Goal: Information Seeking & Learning: Learn about a topic

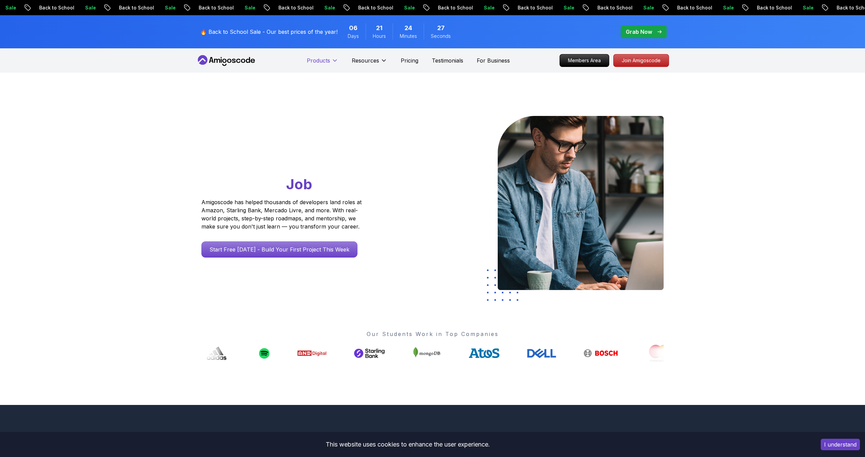
click at [324, 61] on p "Products" at bounding box center [318, 60] width 23 height 8
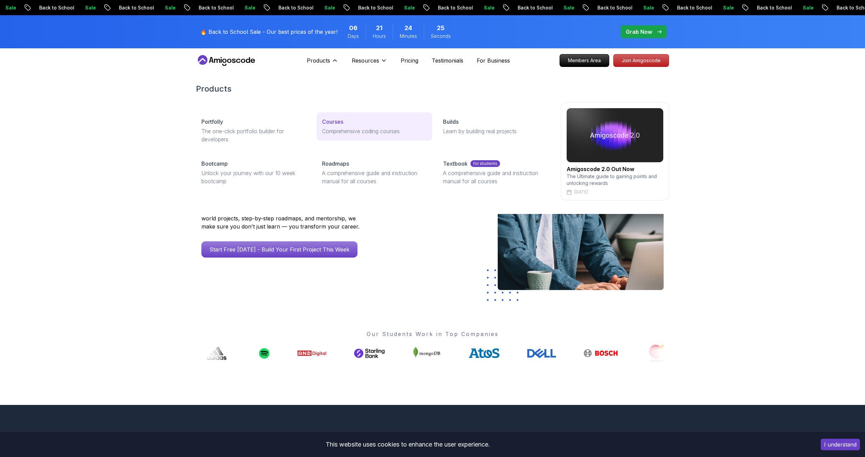
click at [353, 129] on p "Comprehensive coding courses" at bounding box center [374, 131] width 104 height 8
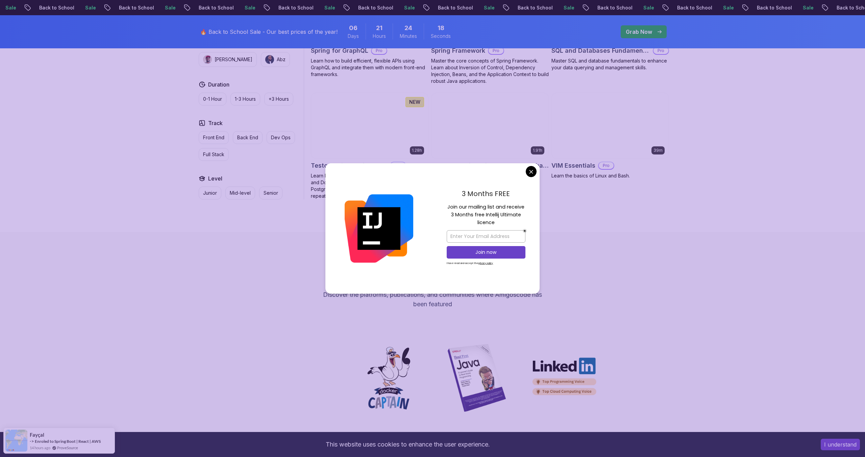
scroll to position [1785, 0]
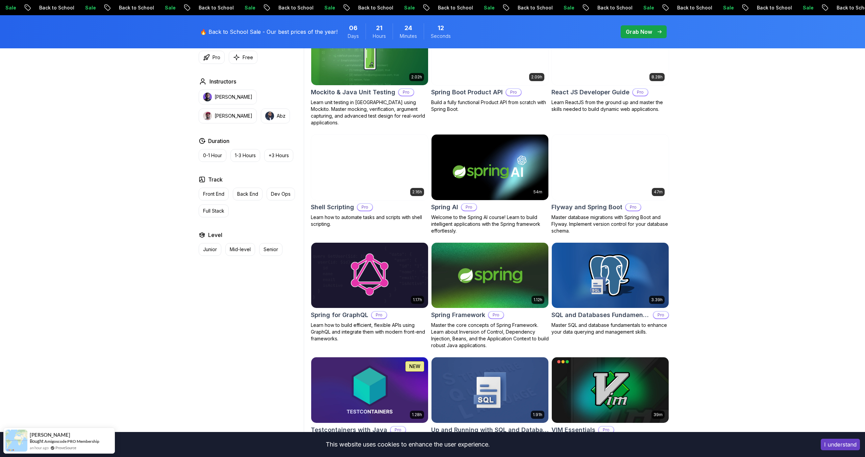
scroll to position [1525, 0]
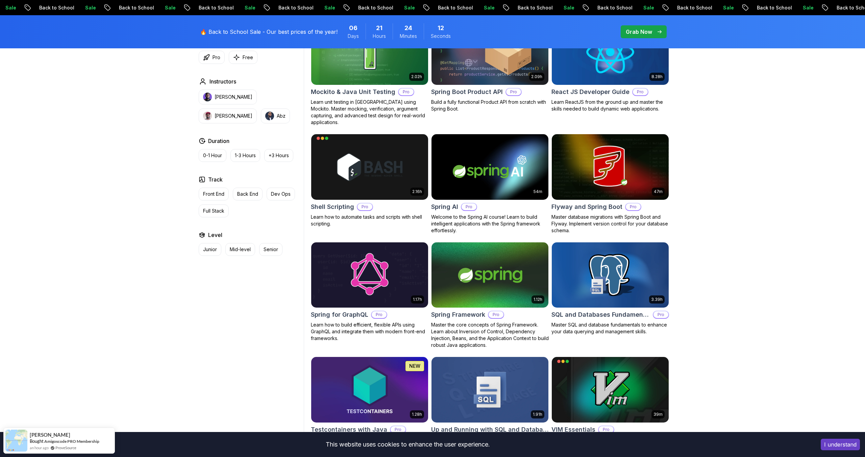
click at [470, 310] on h2 "Spring Framework" at bounding box center [458, 314] width 54 height 9
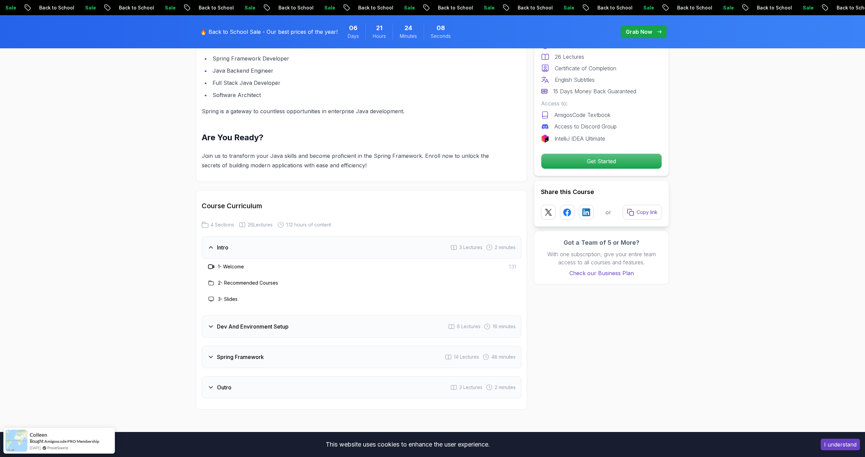
scroll to position [734, 0]
click at [423, 317] on div "Dev And Environment Setup 6 Lectures 16 minutes" at bounding box center [362, 326] width 320 height 22
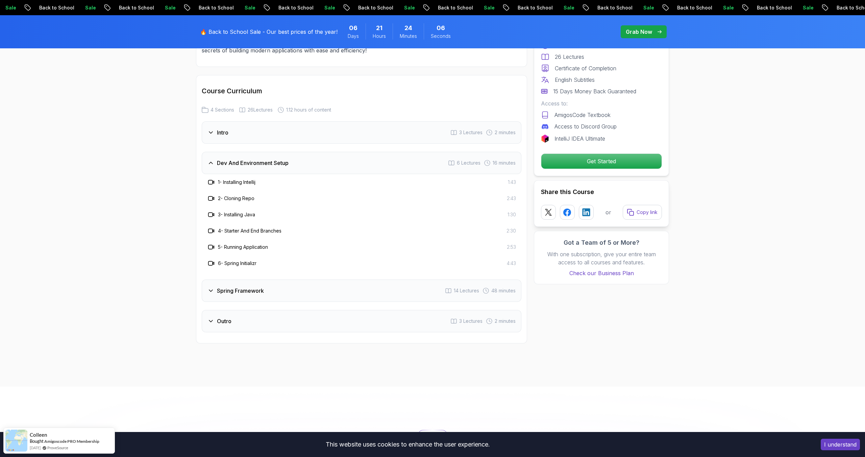
scroll to position [870, 0]
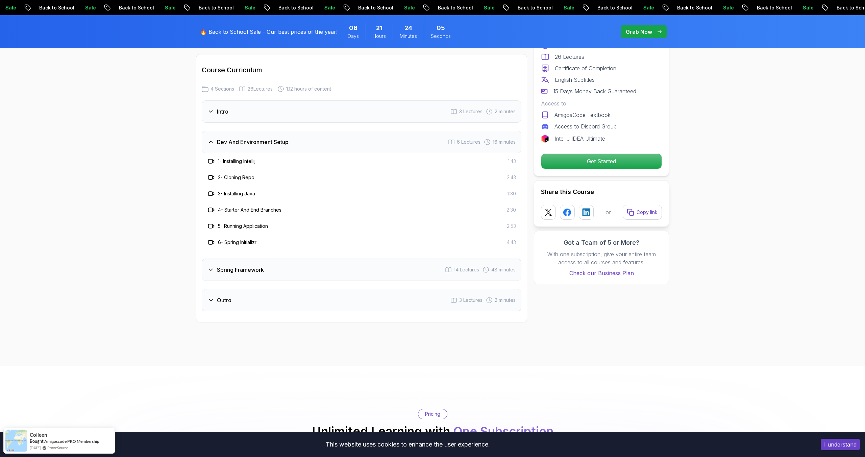
click at [402, 265] on div "Spring Framework 14 Lectures 48 minutes" at bounding box center [362, 270] width 320 height 22
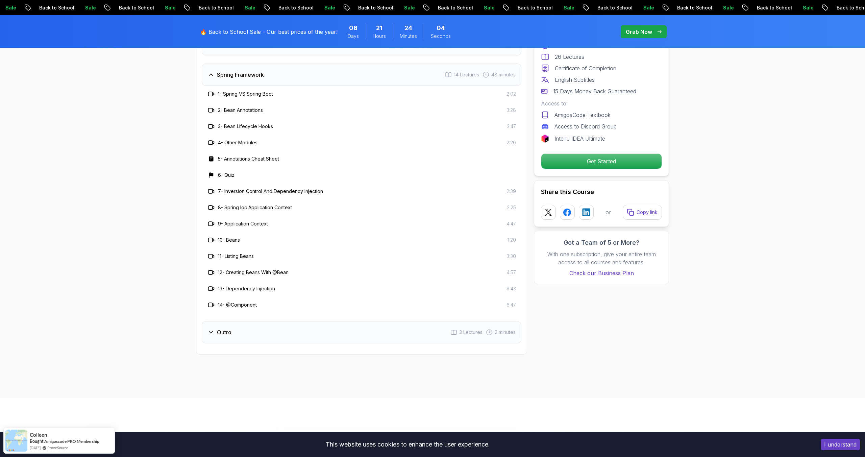
scroll to position [968, 0]
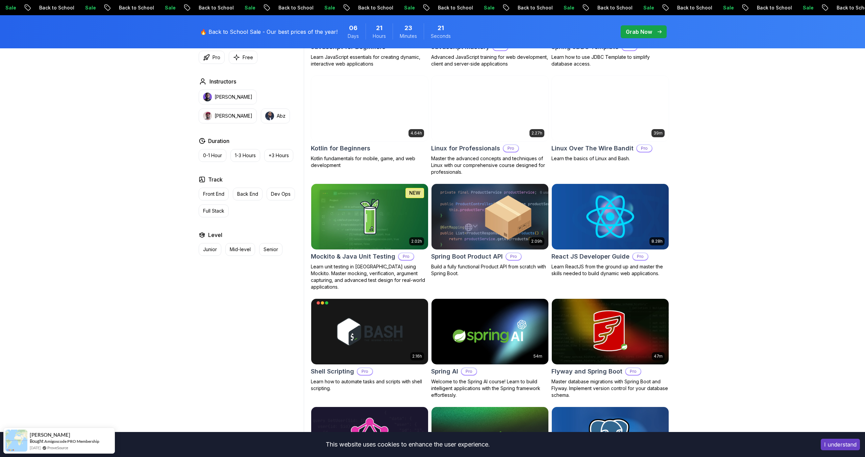
scroll to position [1398, 0]
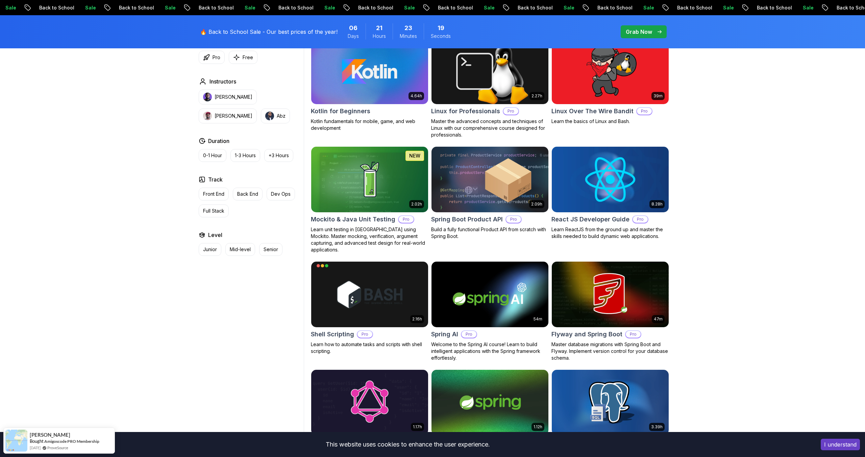
click at [573, 219] on h2 "React JS Developer Guide" at bounding box center [591, 219] width 78 height 9
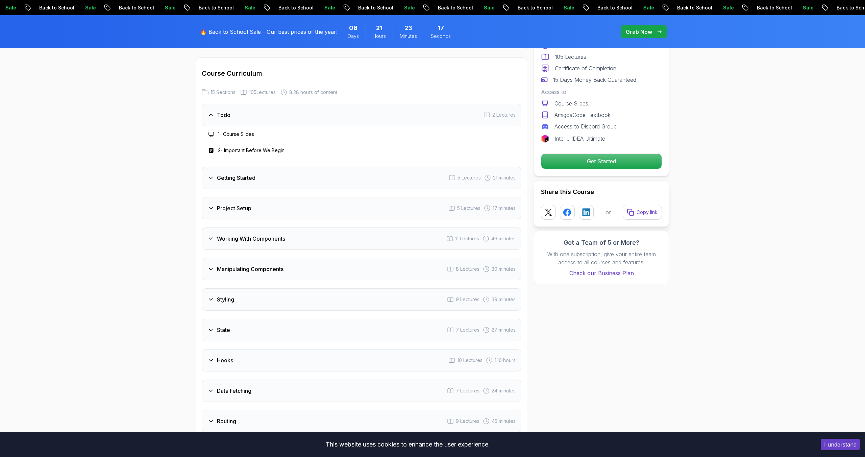
scroll to position [952, 0]
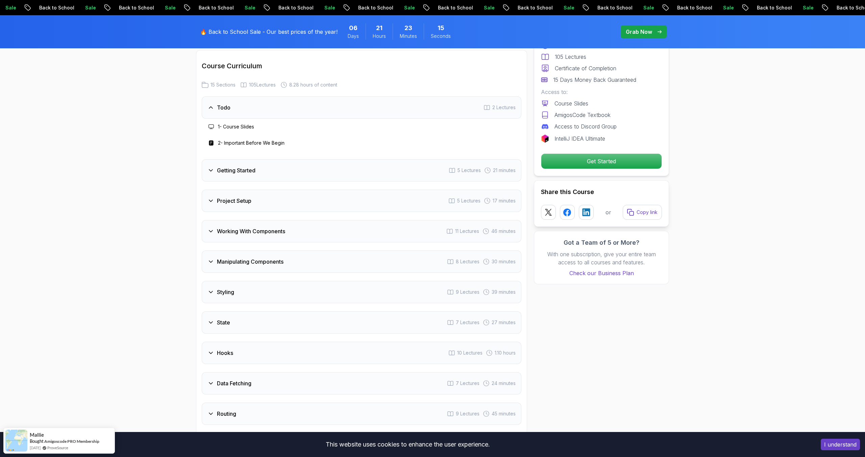
click at [281, 171] on div "Getting Started 5 Lectures 21 minutes" at bounding box center [362, 170] width 320 height 22
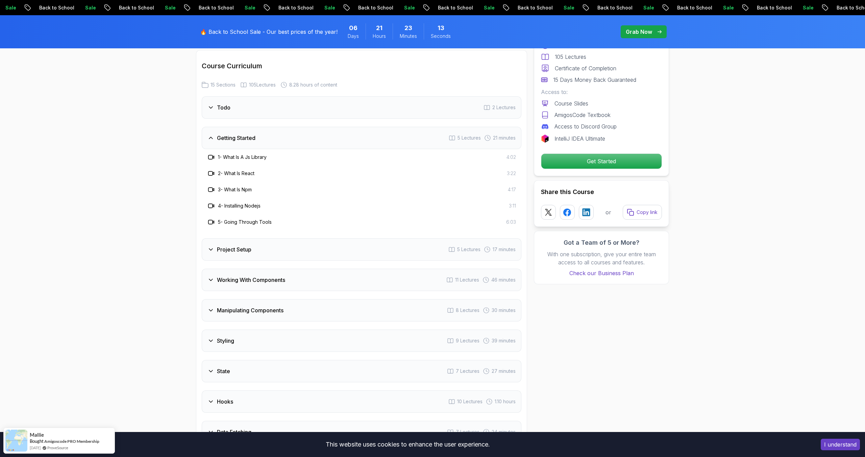
click at [260, 261] on div "Project Setup 5 Lectures 17 minutes" at bounding box center [362, 249] width 320 height 22
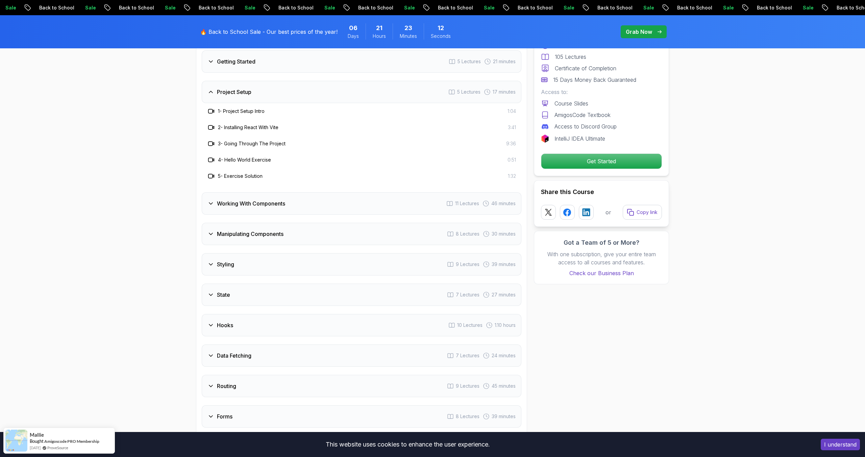
click at [257, 208] on h3 "Working With Components" at bounding box center [251, 203] width 68 height 8
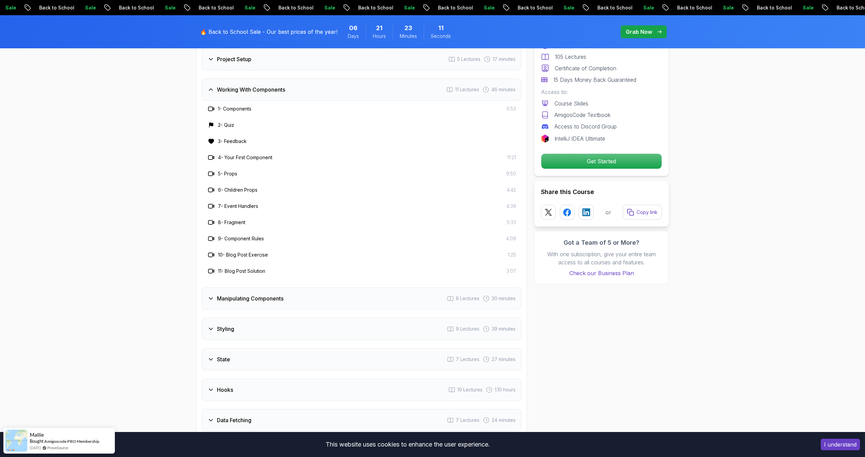
scroll to position [1063, 0]
click at [214, 308] on div "Manipulating Components 8 Lectures 30 minutes" at bounding box center [362, 296] width 320 height 22
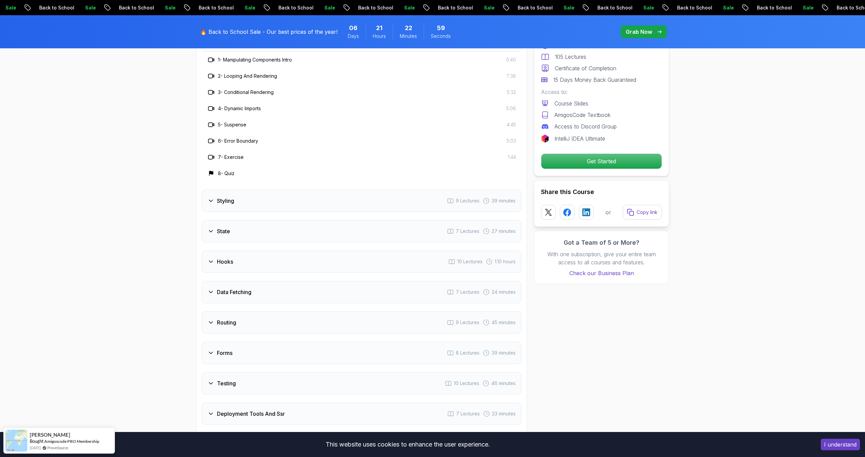
scroll to position [1089, 0]
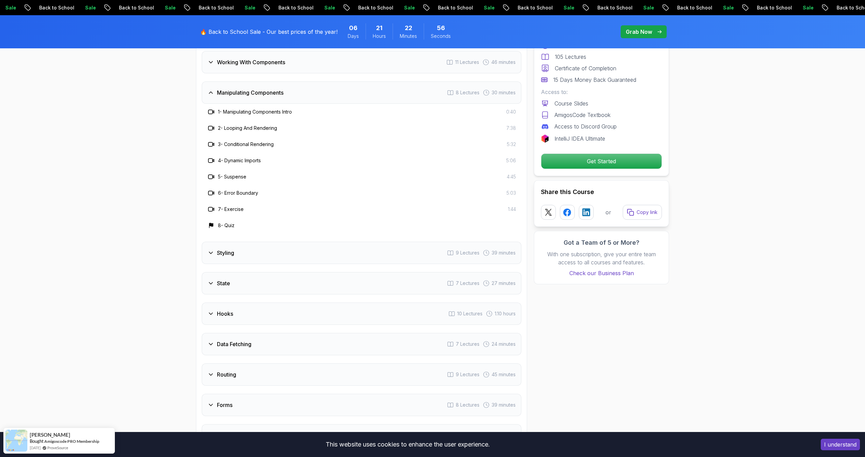
click at [238, 263] on div "Styling 9 Lectures 39 minutes" at bounding box center [362, 253] width 320 height 22
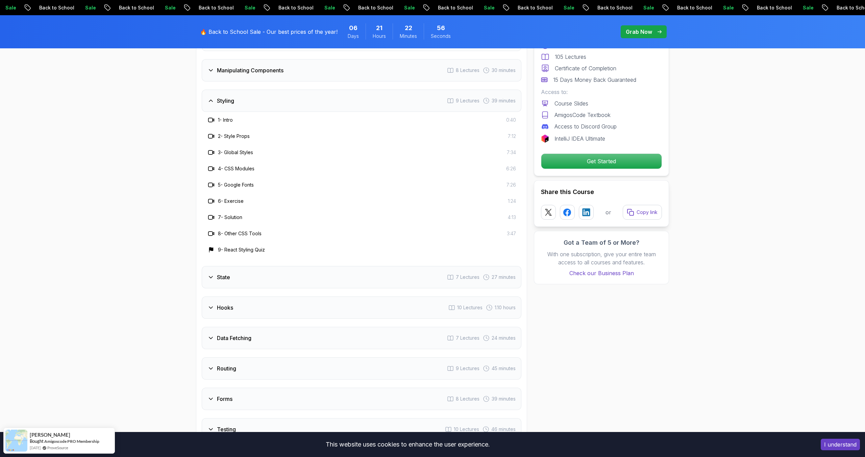
scroll to position [1256, 0]
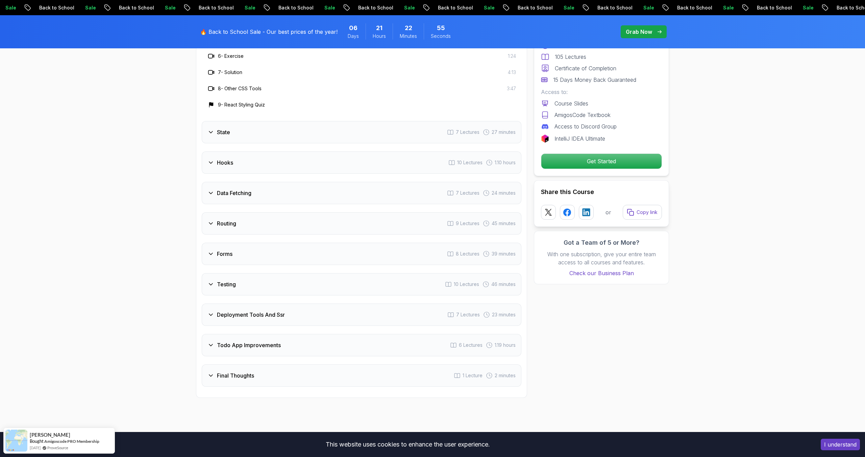
click at [258, 138] on div "State 7 Lectures 27 minutes" at bounding box center [362, 132] width 320 height 22
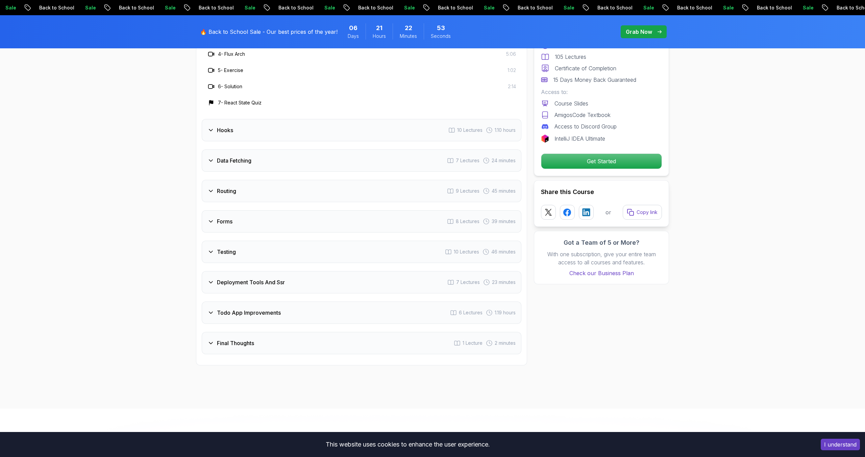
click at [254, 141] on div "Hooks 10 Lectures 1.10 hours" at bounding box center [362, 130] width 320 height 22
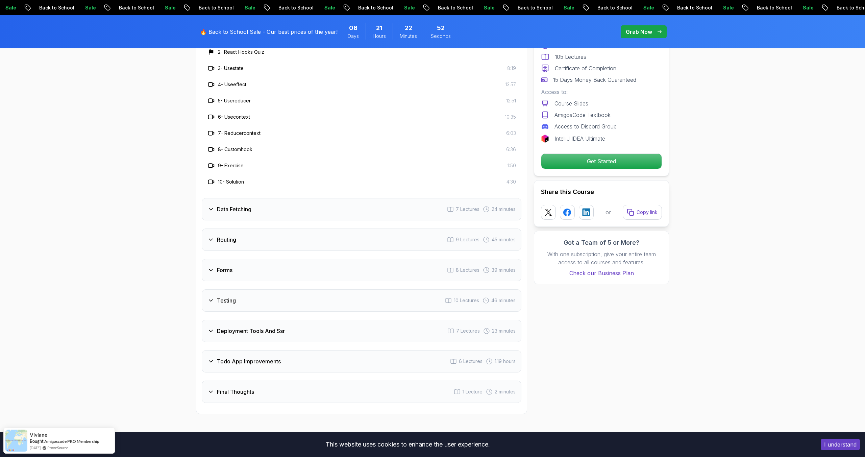
click at [248, 213] on h3 "Data Fetching" at bounding box center [234, 209] width 34 height 8
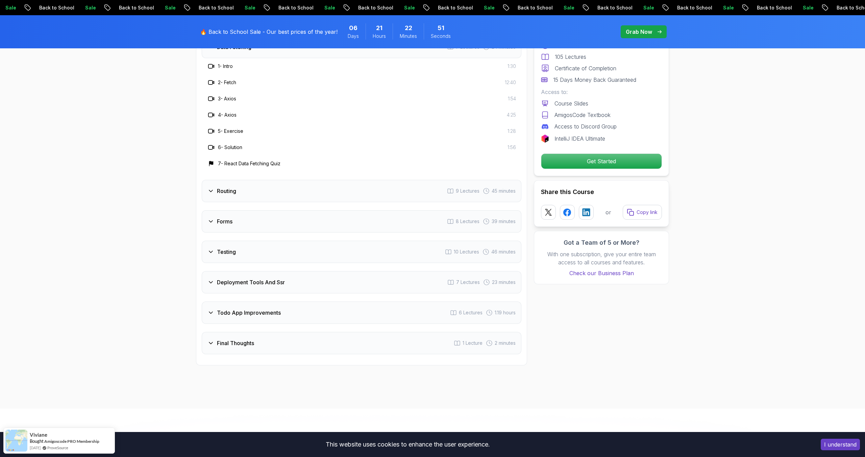
click at [247, 201] on div "Routing 9 Lectures 45 minutes" at bounding box center [362, 191] width 320 height 22
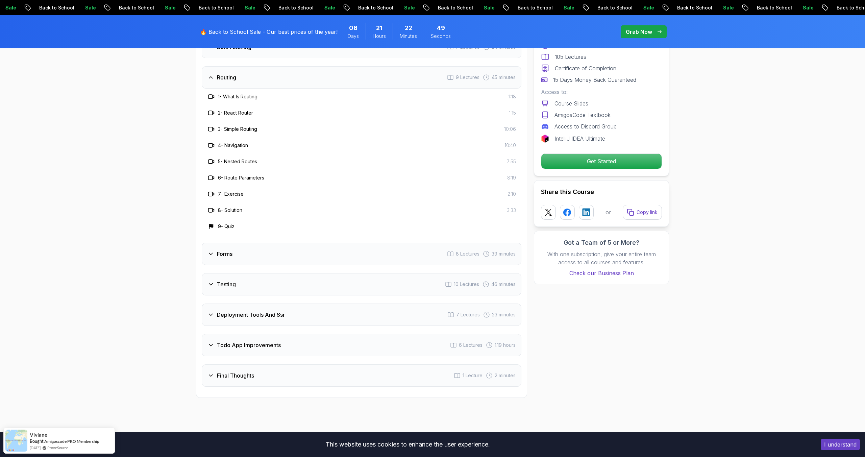
click at [240, 264] on div "Forms 8 Lectures 39 minutes" at bounding box center [362, 254] width 320 height 22
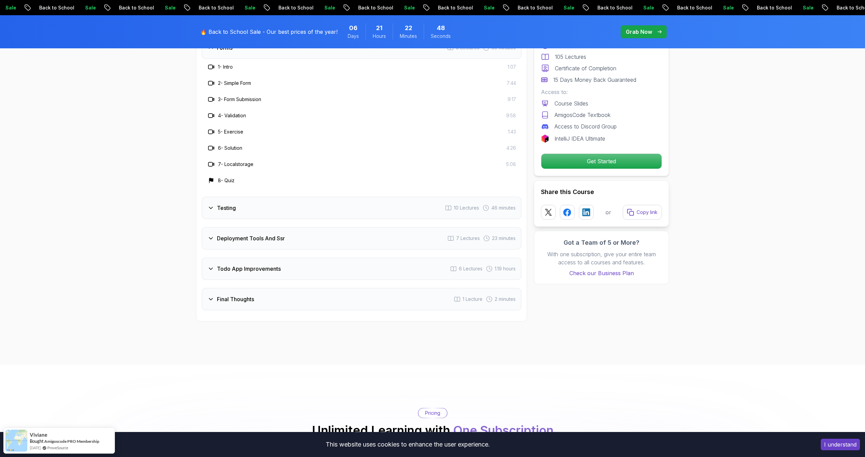
scroll to position [1320, 0]
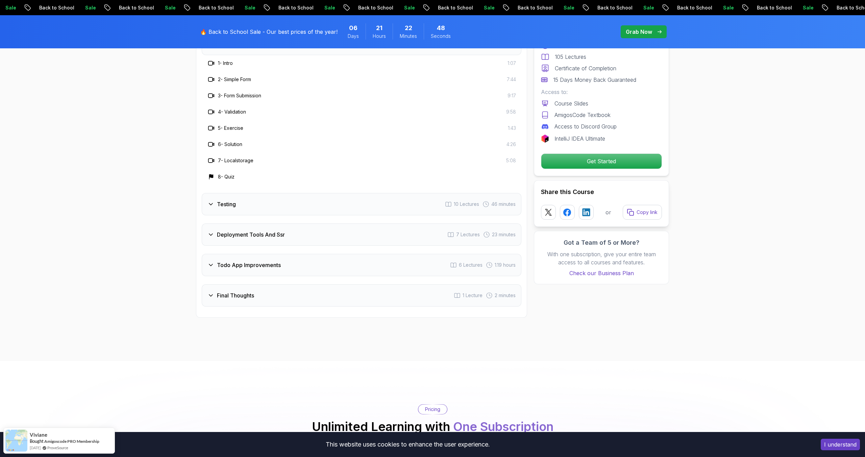
click at [247, 210] on div "Testing 10 Lectures 46 minutes" at bounding box center [362, 204] width 320 height 22
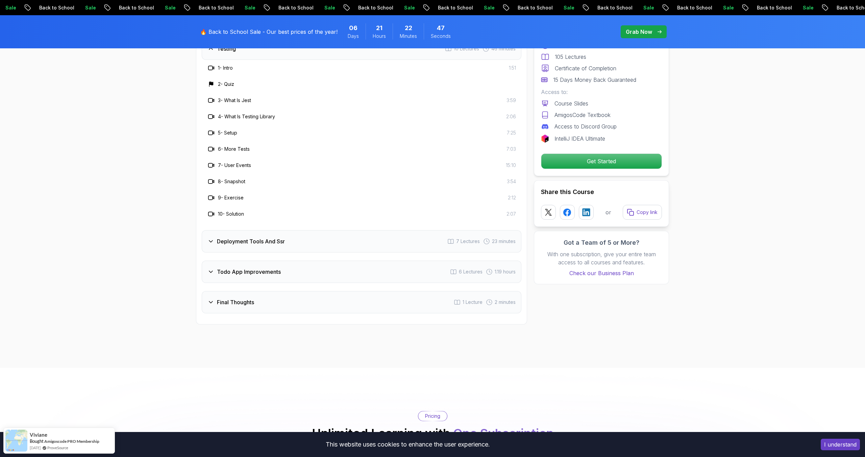
scroll to position [1347, 0]
click at [241, 244] on h3 "Deployment Tools And Ssr" at bounding box center [251, 240] width 68 height 8
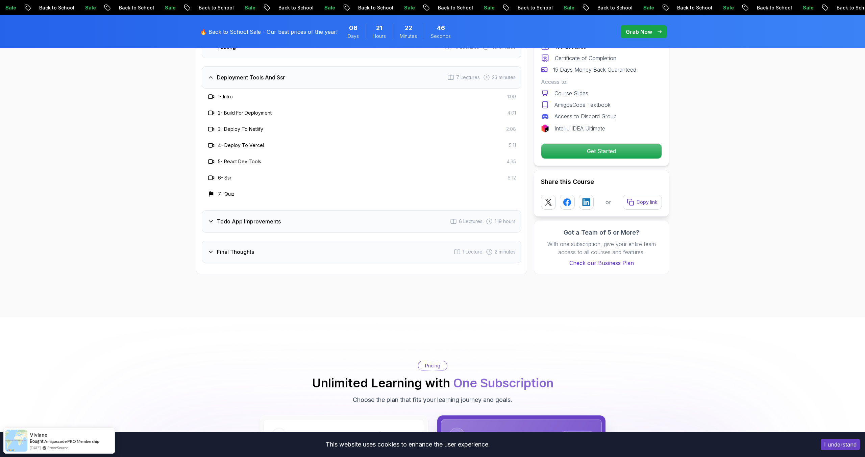
click at [242, 233] on div "Todo App Improvements 6 Lectures 1.19 hours" at bounding box center [362, 221] width 320 height 22
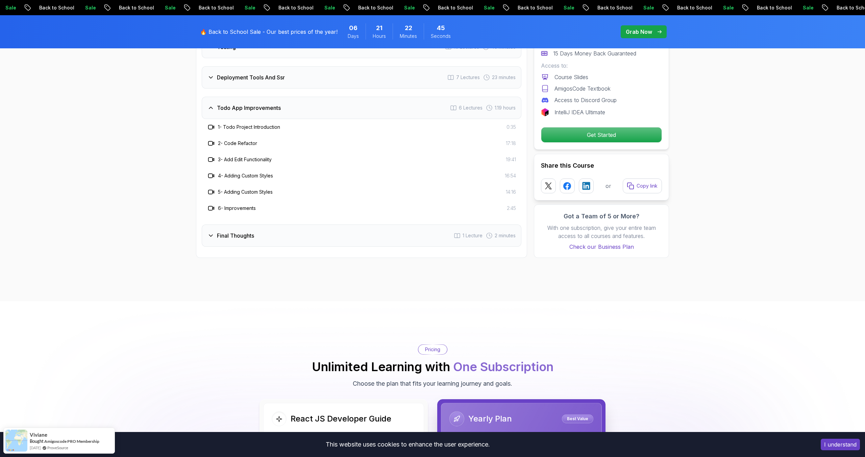
click at [239, 240] on h3 "Final Thoughts" at bounding box center [235, 236] width 37 height 8
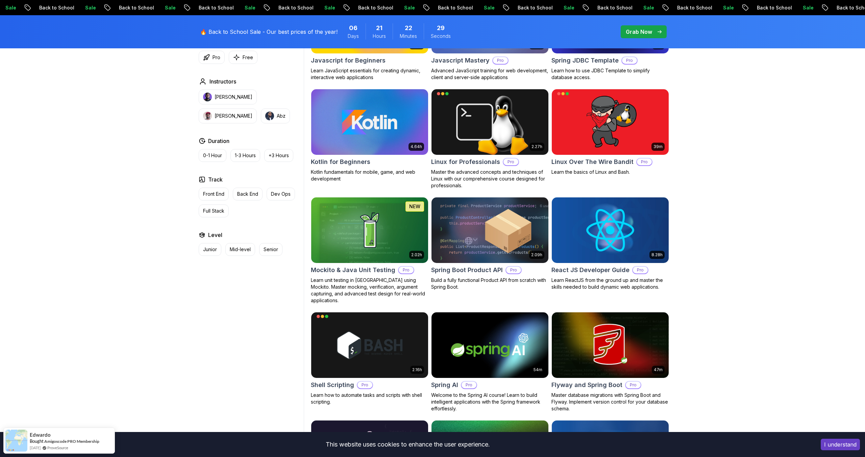
click at [449, 380] on h2 "Spring AI" at bounding box center [444, 384] width 27 height 9
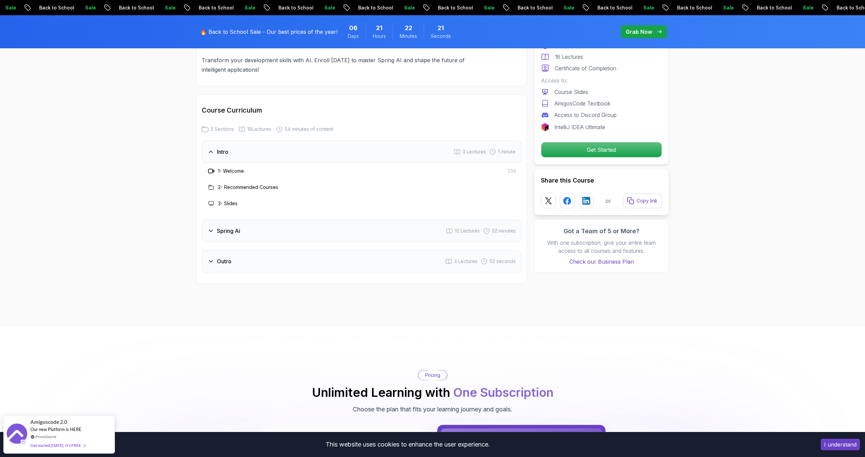
scroll to position [816, 0]
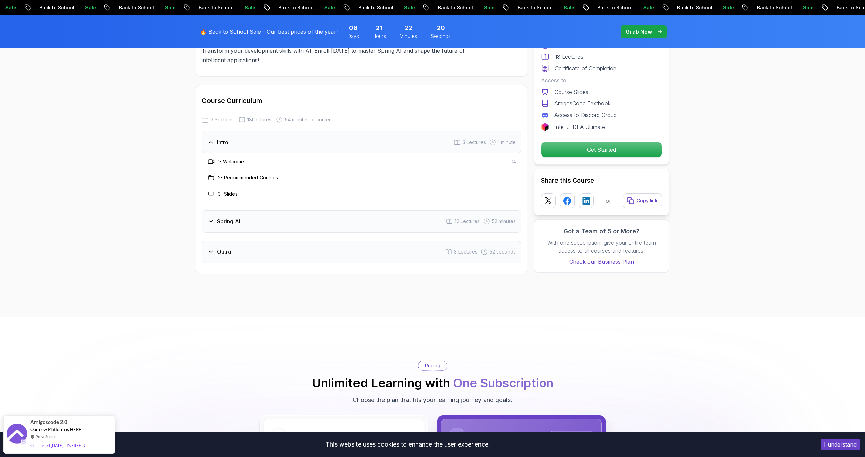
click at [379, 220] on div "Spring Ai 12 Lectures 52 minutes" at bounding box center [362, 221] width 320 height 22
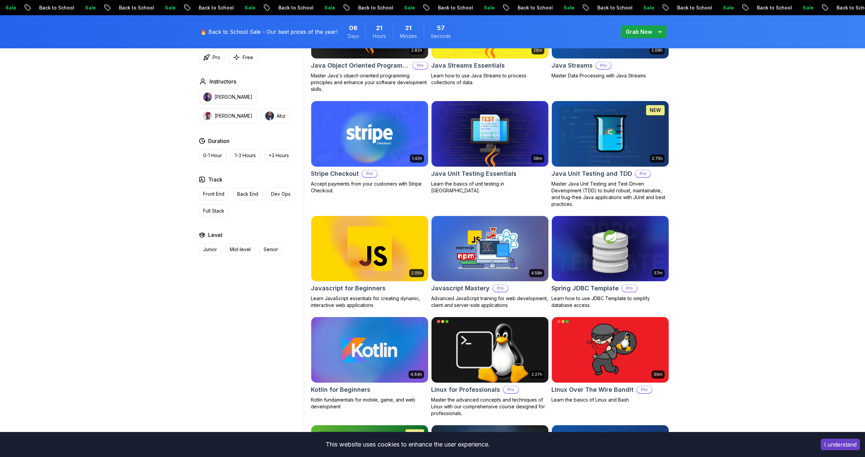
scroll to position [1188, 0]
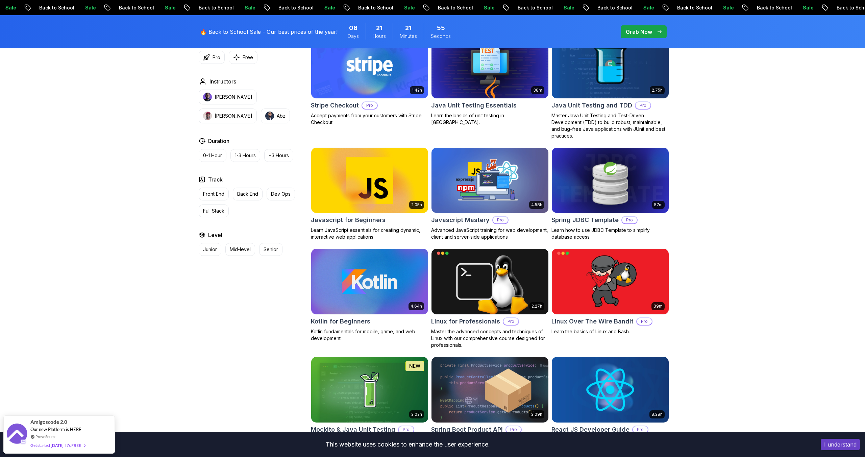
click at [396, 229] on p "Learn JavaScript essentials for creating dynamic, interactive web applications" at bounding box center [370, 234] width 118 height 14
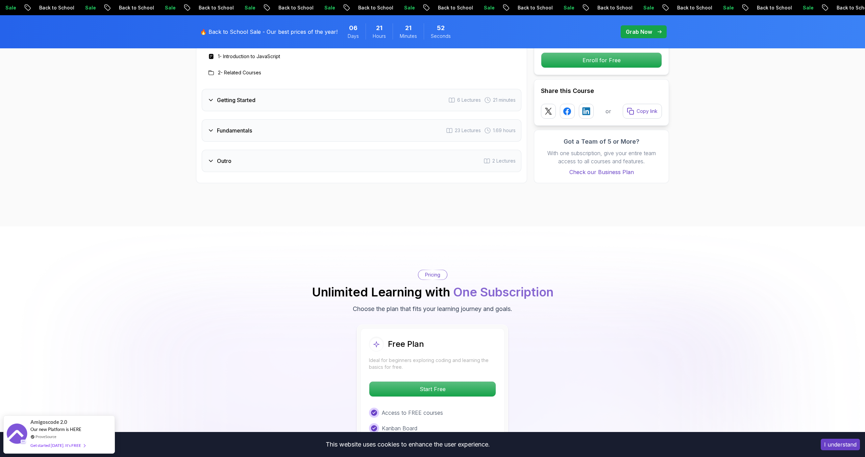
scroll to position [937, 0]
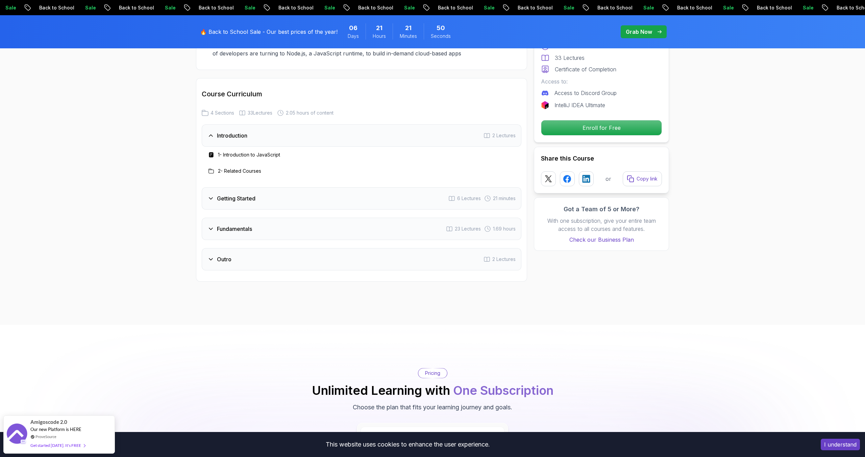
click at [223, 215] on div "Introduction 2 Lectures 1 - Introduction to JavaScript 2 - Related Courses Gett…" at bounding box center [362, 197] width 320 height 146
click at [223, 219] on div "Fundamentals 23 Lectures 1.69 hours" at bounding box center [362, 229] width 320 height 22
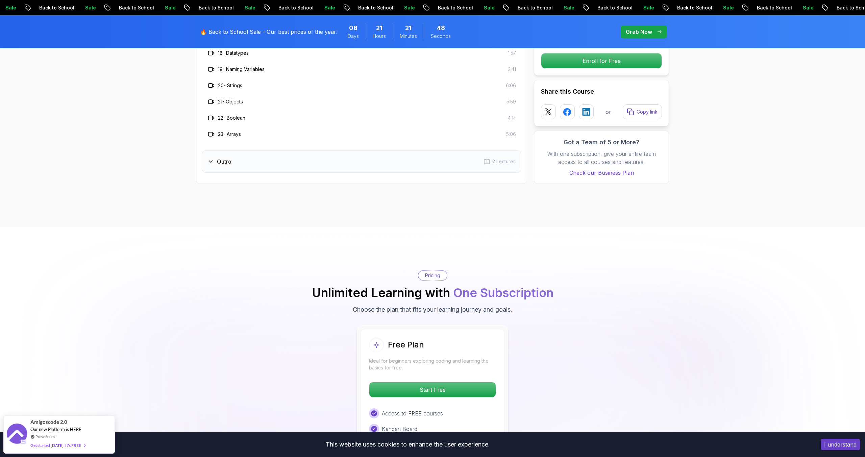
scroll to position [1338, 0]
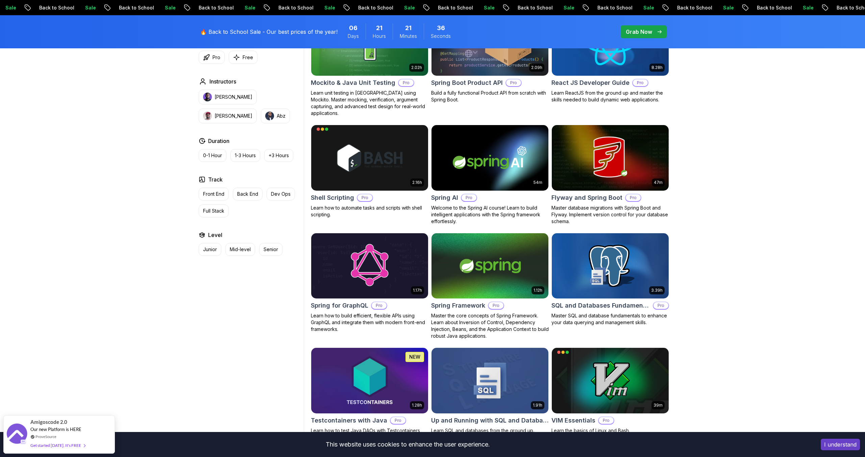
scroll to position [1618, 0]
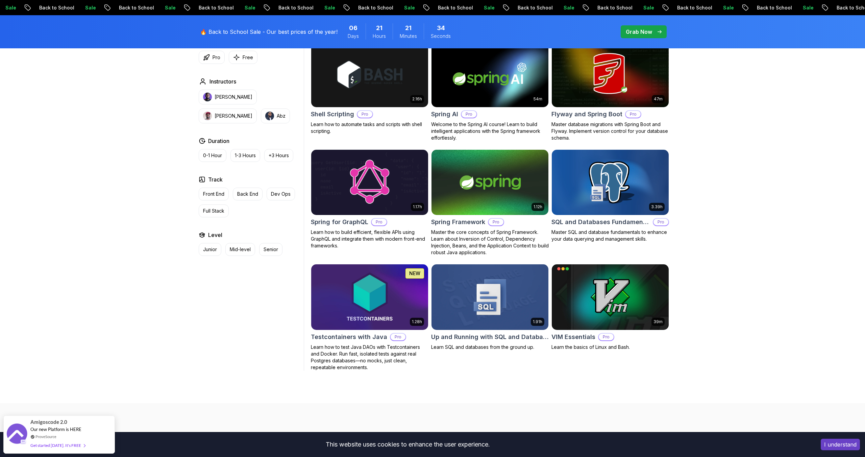
click at [396, 229] on p "Learn how to build efficient, flexible APIs using GraphQL and integrate them wi…" at bounding box center [370, 239] width 118 height 20
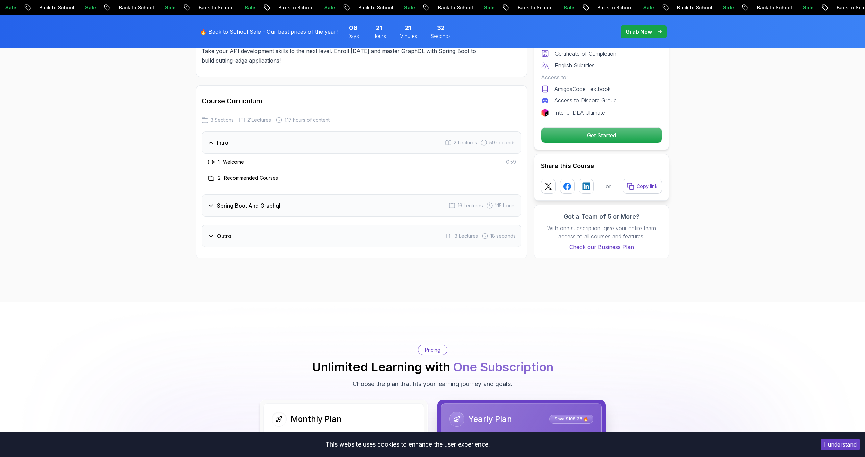
scroll to position [857, 0]
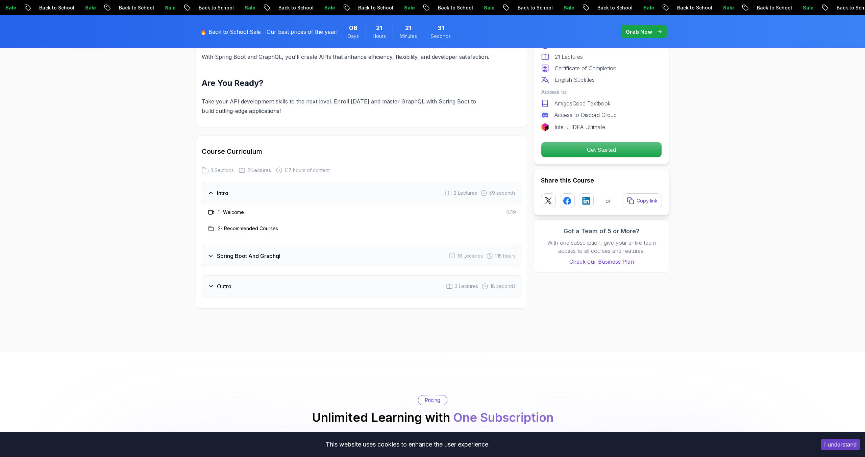
click at [376, 245] on div "Spring Boot And Graphql 16 Lectures 1.15 hours" at bounding box center [362, 256] width 320 height 22
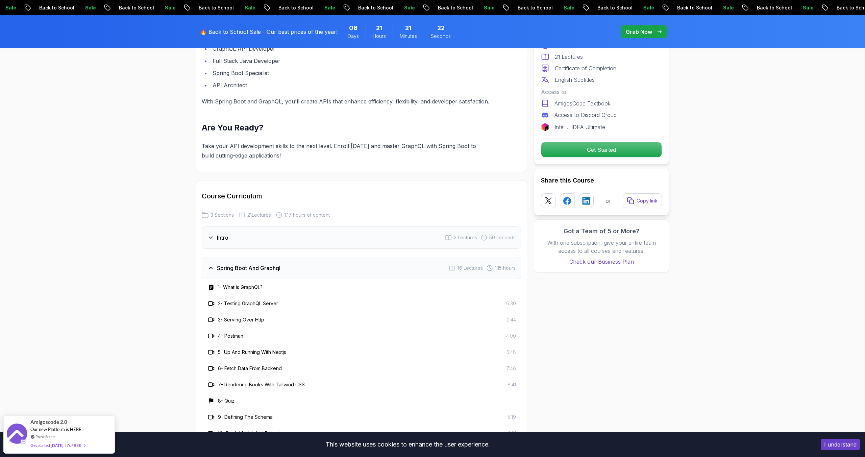
scroll to position [790, 0]
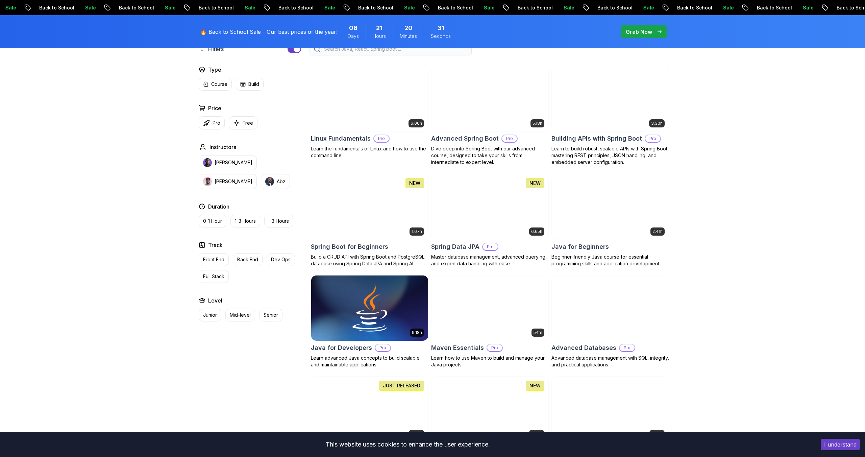
scroll to position [189, 0]
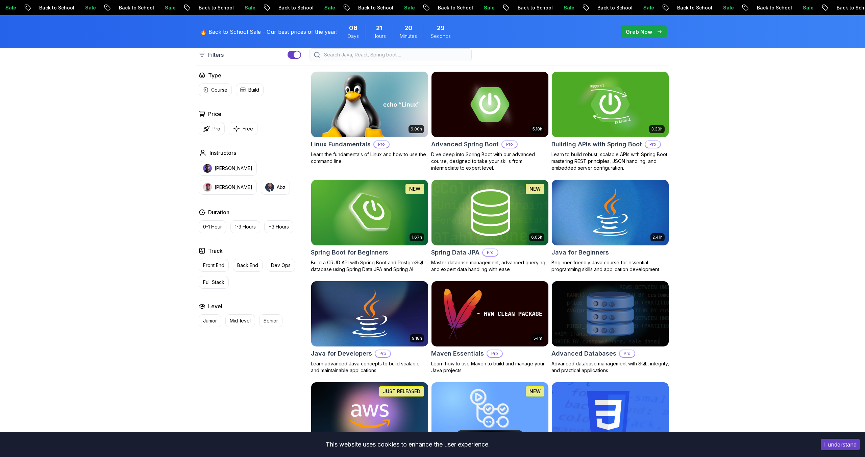
click at [482, 248] on div "Spring Data JPA Pro" at bounding box center [490, 252] width 118 height 9
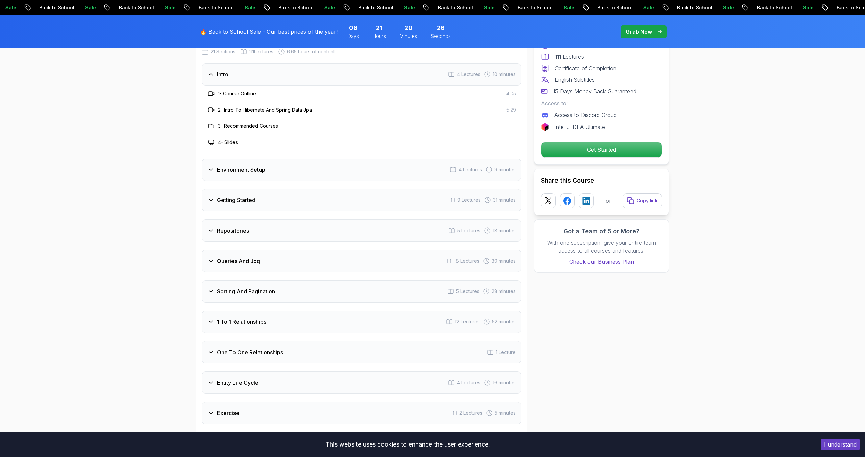
scroll to position [841, 0]
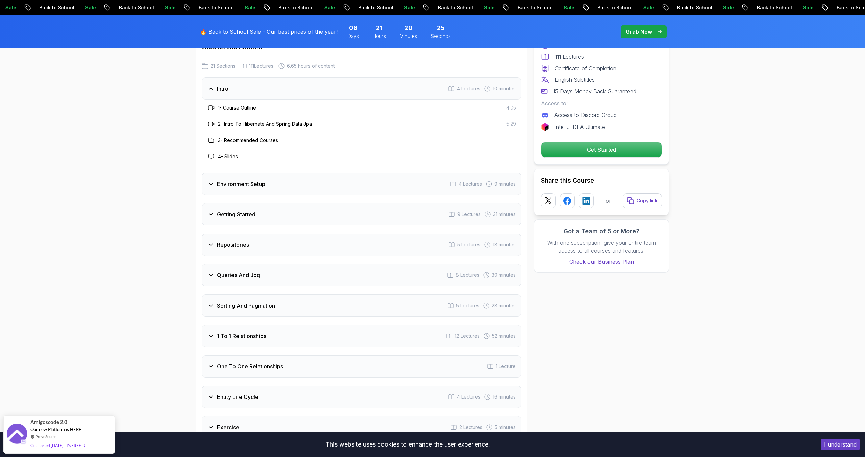
click at [355, 177] on div "Environment Setup 4 Lectures 9 minutes" at bounding box center [362, 184] width 320 height 22
click at [305, 203] on div "Getting Started 9 Lectures 31 minutes" at bounding box center [362, 214] width 320 height 22
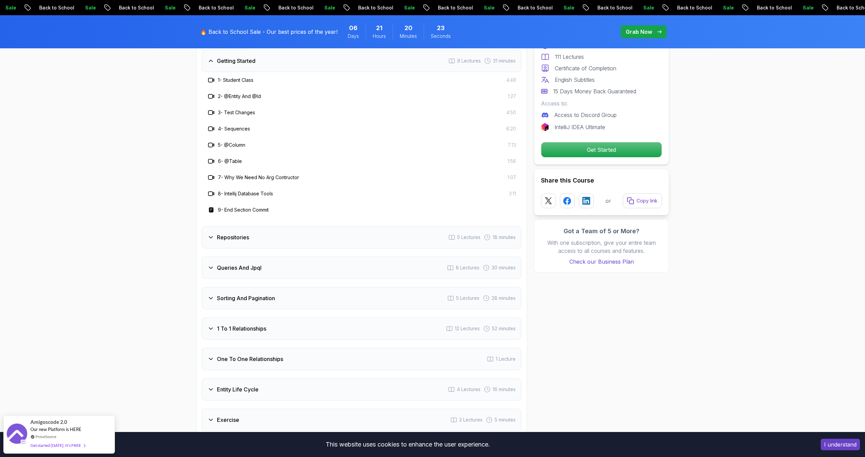
scroll to position [969, 0]
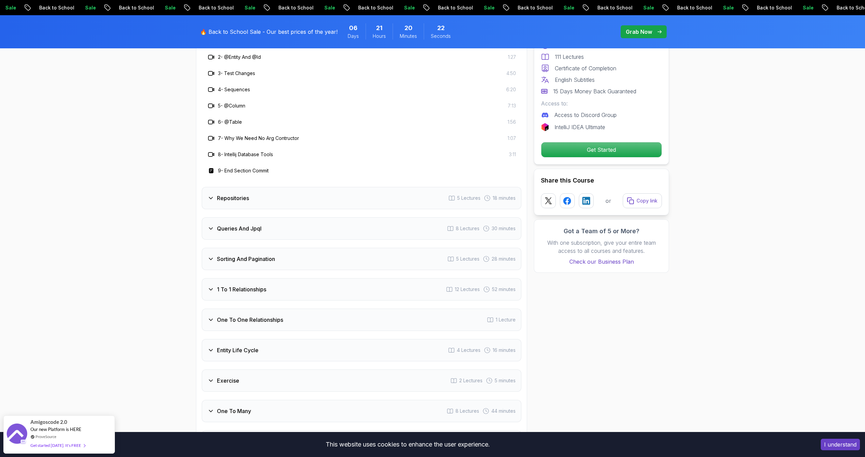
click at [298, 193] on div "Repositories 5 Lectures 18 minutes" at bounding box center [362, 198] width 320 height 22
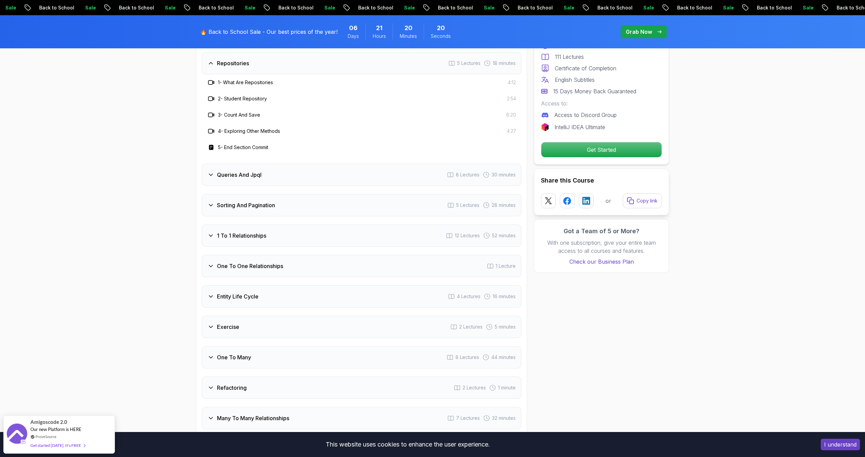
scroll to position [955, 0]
click at [285, 197] on div "Sorting And Pagination 5 Lectures 28 minutes" at bounding box center [362, 208] width 320 height 22
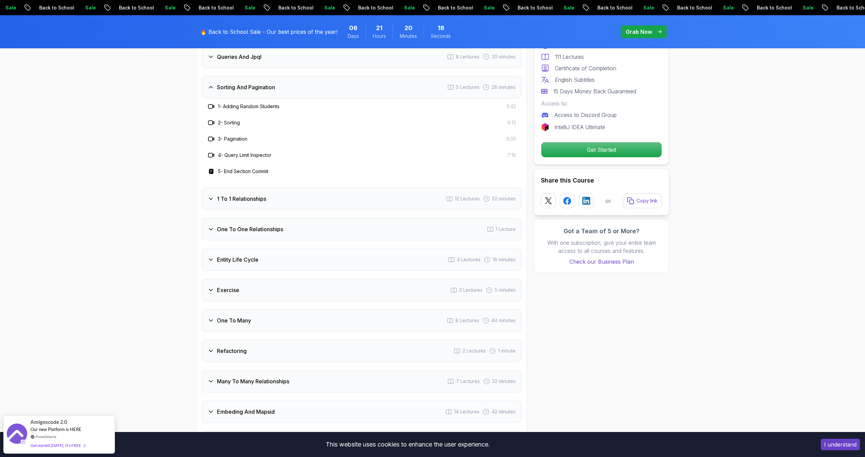
scroll to position [1005, 0]
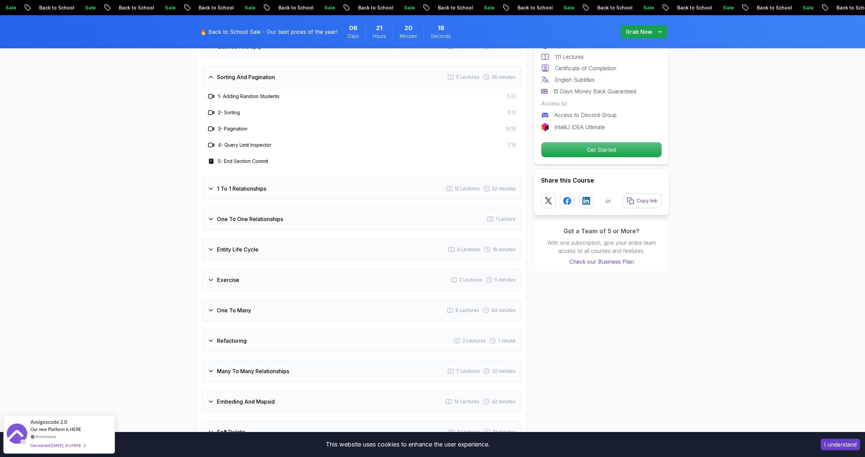
click at [284, 182] on div "1 To 1 Relationships 12 Lectures 52 minutes" at bounding box center [362, 188] width 320 height 22
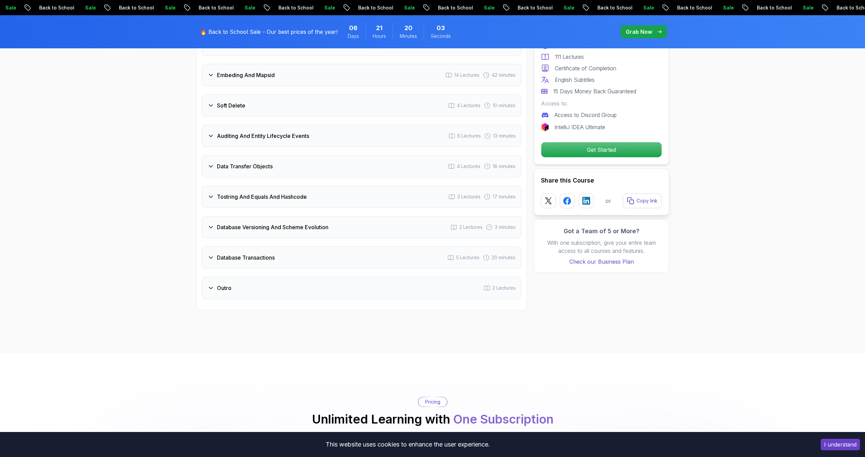
scroll to position [1446, 0]
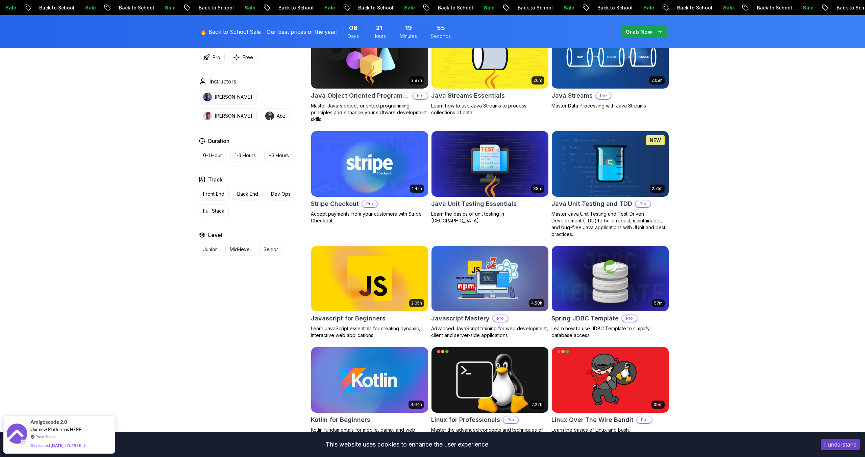
scroll to position [1087, 0]
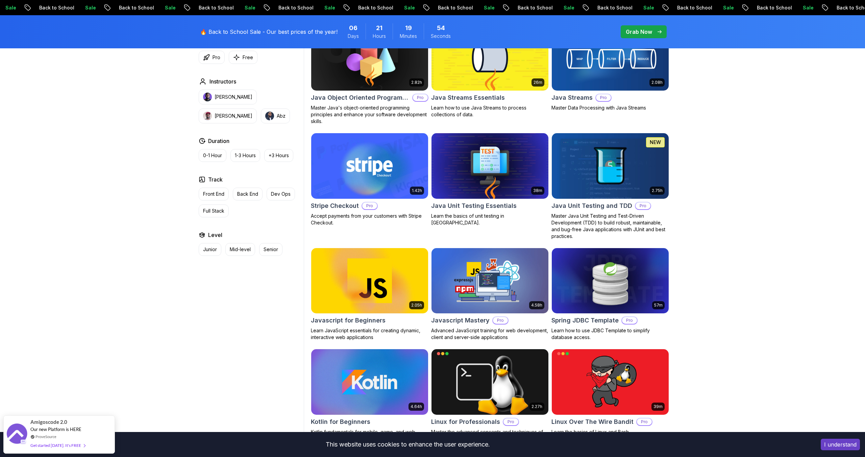
click at [479, 319] on h2 "Javascript Mastery" at bounding box center [460, 320] width 58 height 9
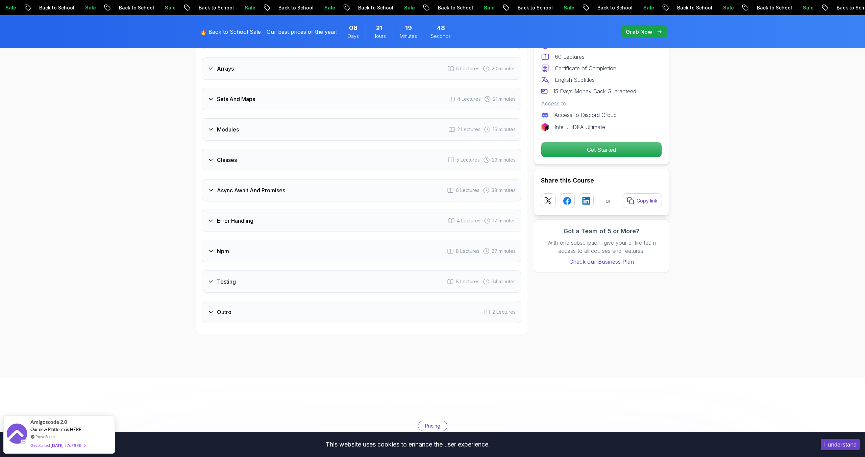
scroll to position [801, 0]
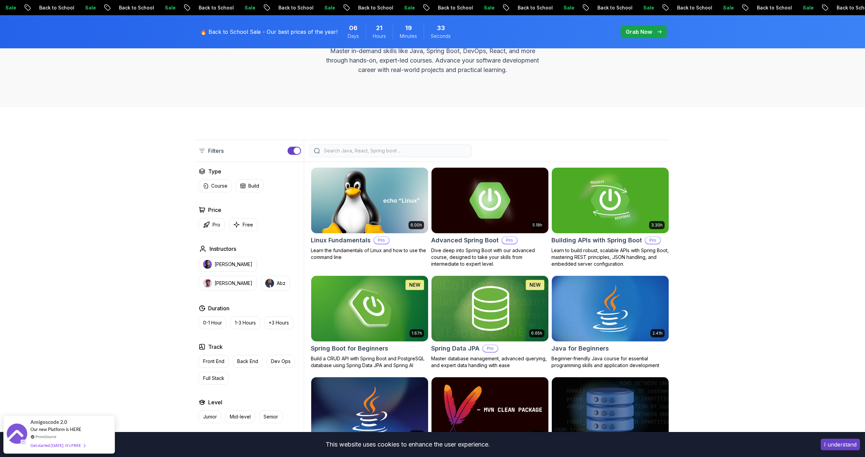
scroll to position [149, 0]
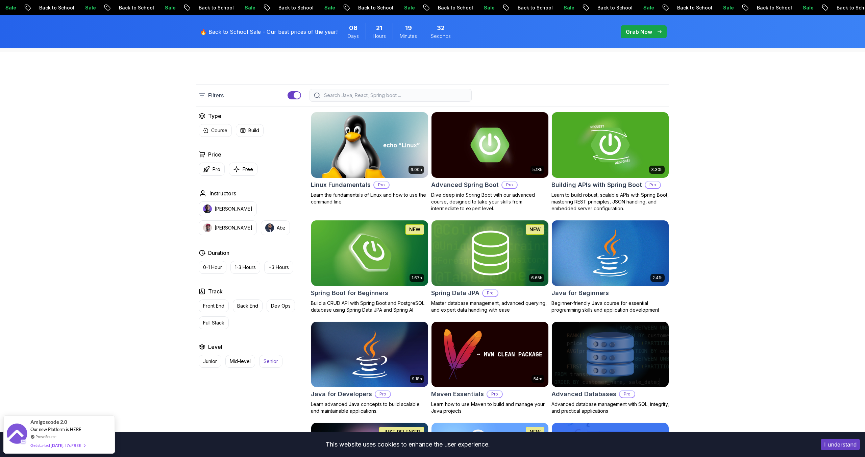
click at [276, 361] on p "Senior" at bounding box center [271, 361] width 15 height 7
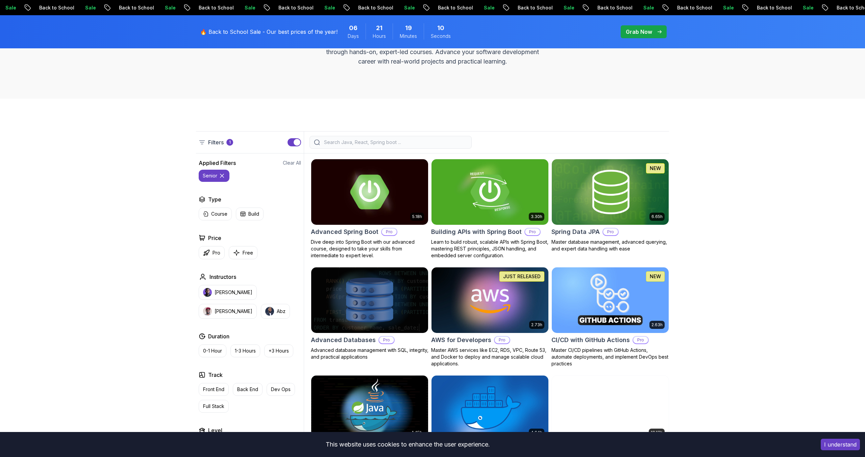
scroll to position [102, 0]
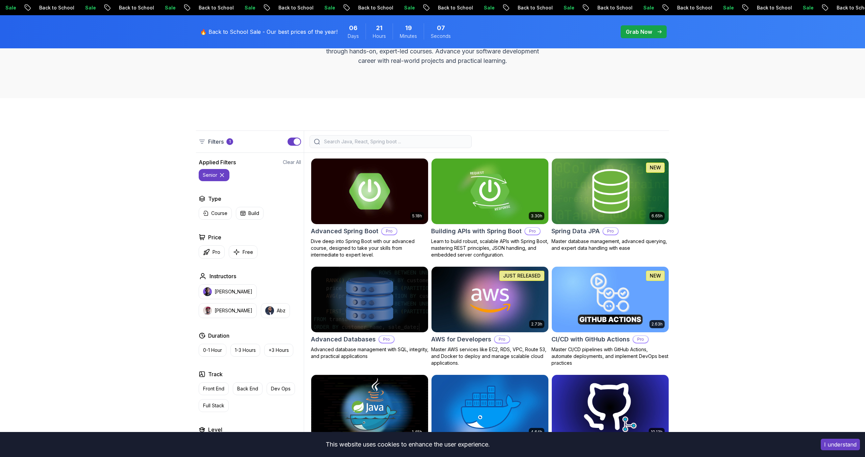
click at [362, 229] on h2 "Advanced Spring Boot" at bounding box center [345, 231] width 68 height 9
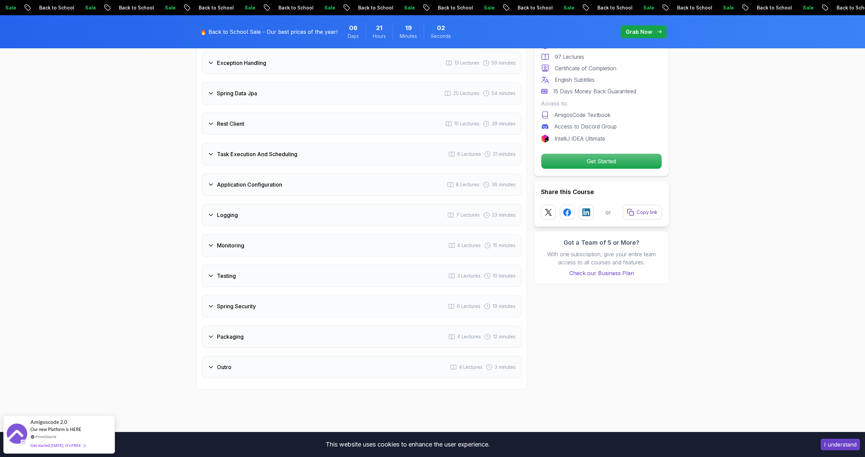
scroll to position [1069, 0]
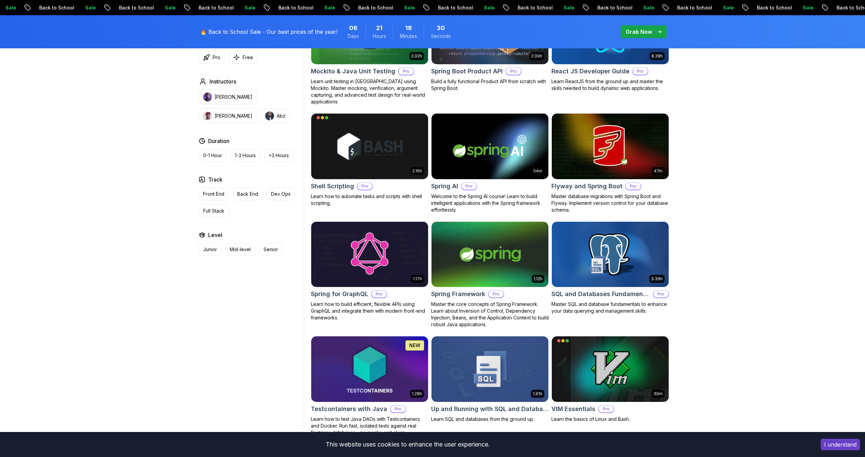
scroll to position [1303, 0]
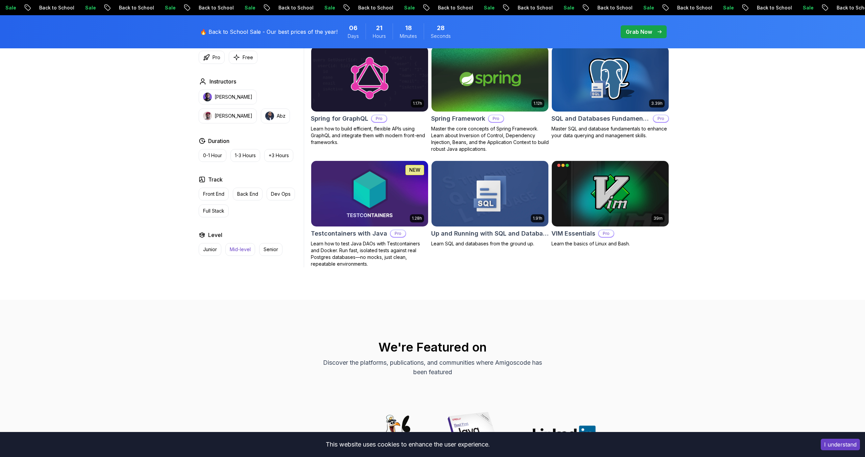
click at [238, 247] on p "Mid-level" at bounding box center [240, 249] width 21 height 7
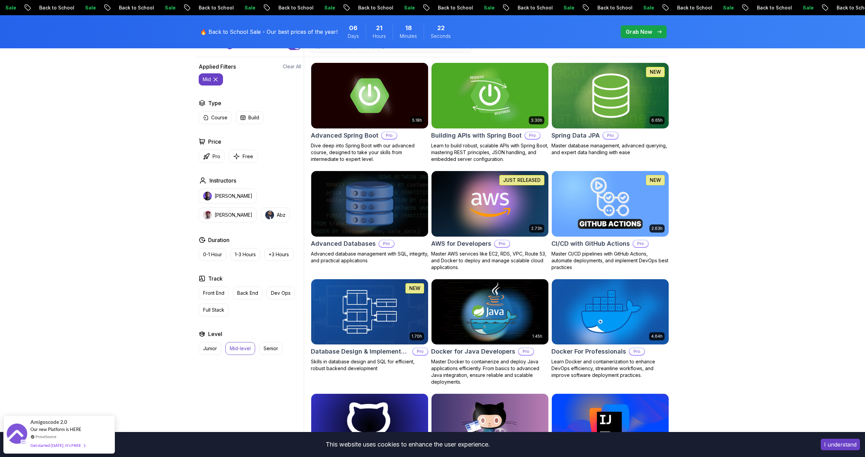
scroll to position [186, 0]
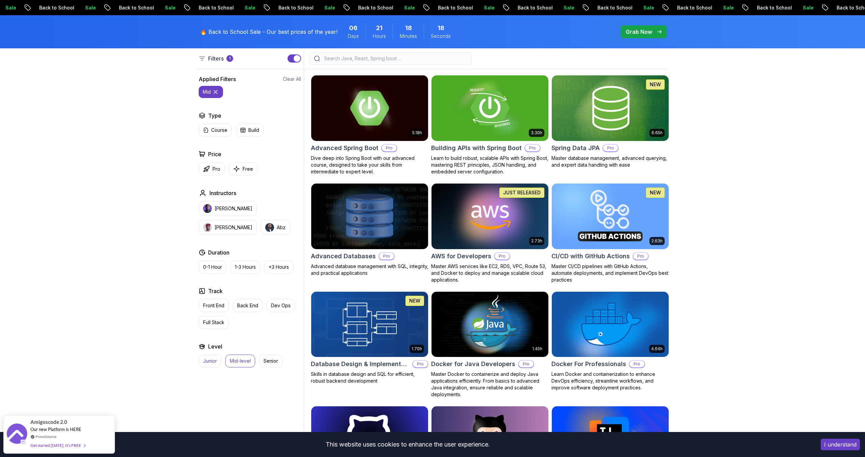
click at [208, 360] on p "Junior" at bounding box center [210, 361] width 14 height 7
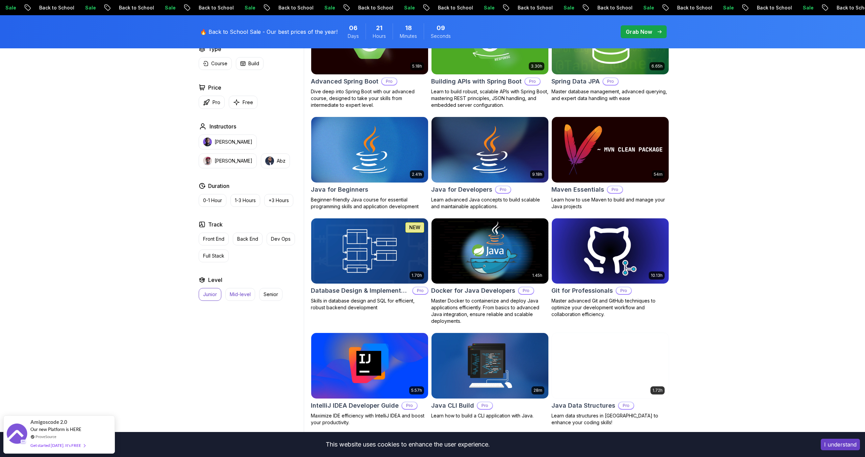
scroll to position [234, 0]
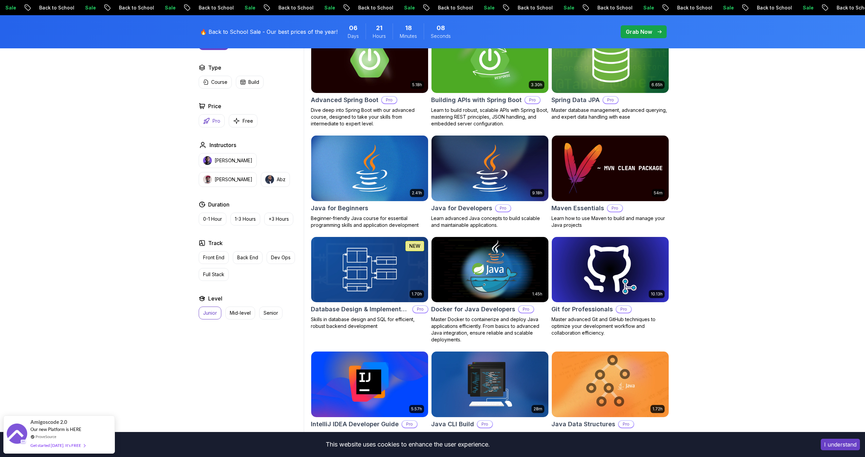
click at [207, 120] on icon "button" at bounding box center [206, 121] width 7 height 7
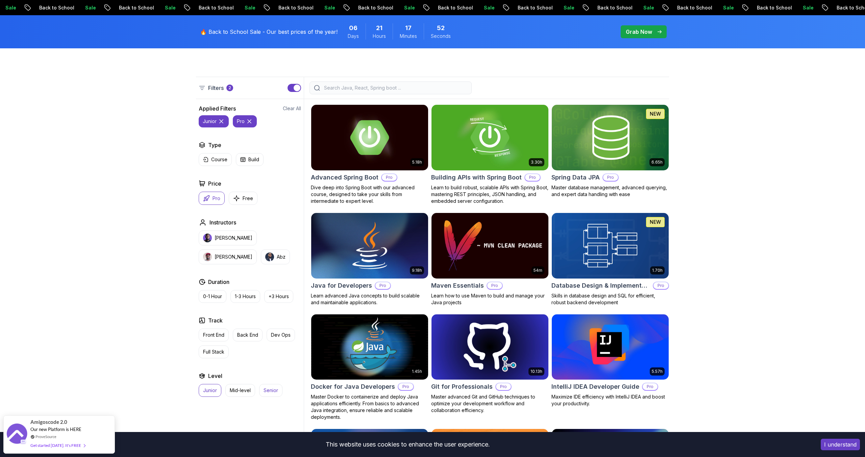
scroll to position [137, 0]
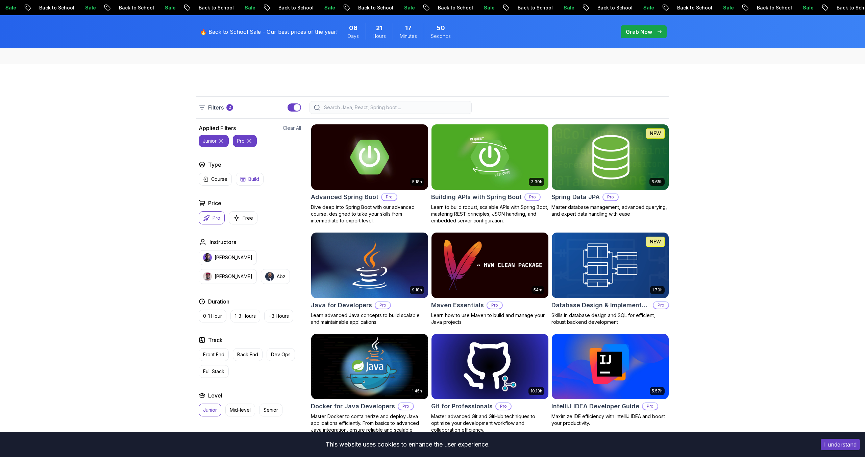
click at [247, 180] on button "Build" at bounding box center [250, 179] width 28 height 13
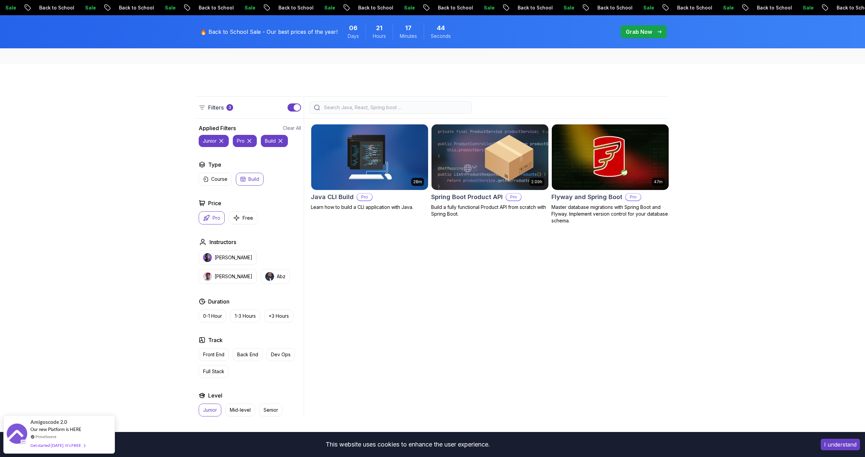
click at [475, 197] on h2 "Spring Boot Product API" at bounding box center [467, 196] width 72 height 9
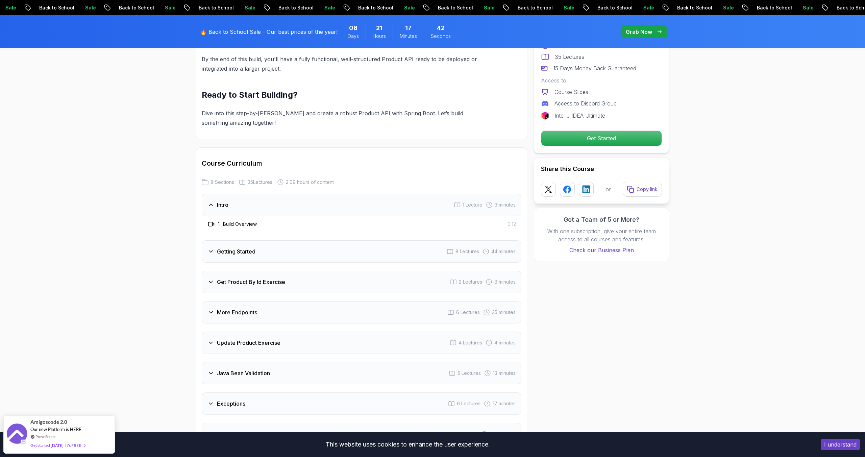
scroll to position [729, 0]
click at [399, 274] on div "Get Product By Id Exercise 2 Lectures 8 minutes" at bounding box center [362, 280] width 320 height 22
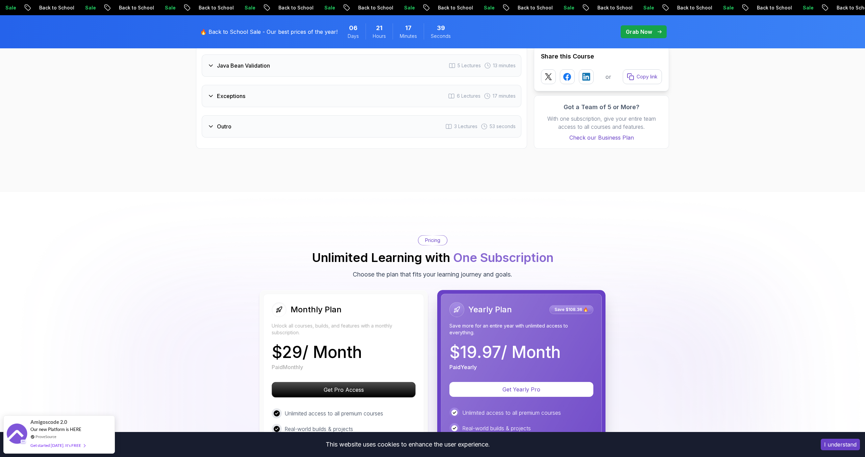
scroll to position [1038, 0]
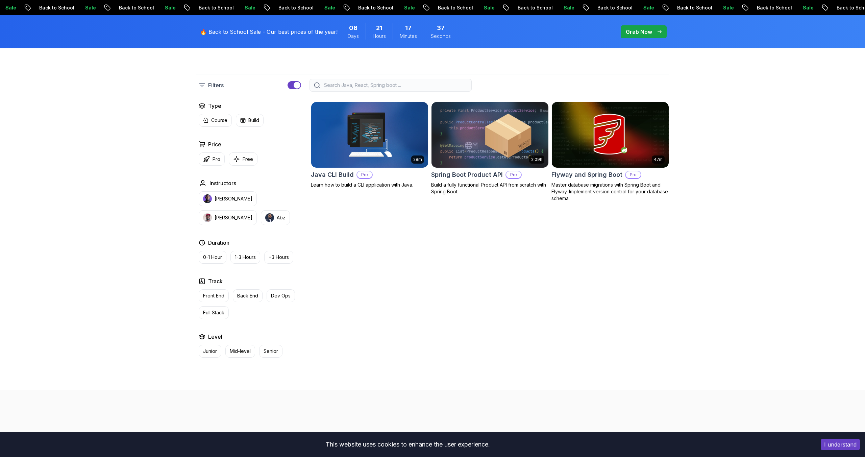
scroll to position [137, 0]
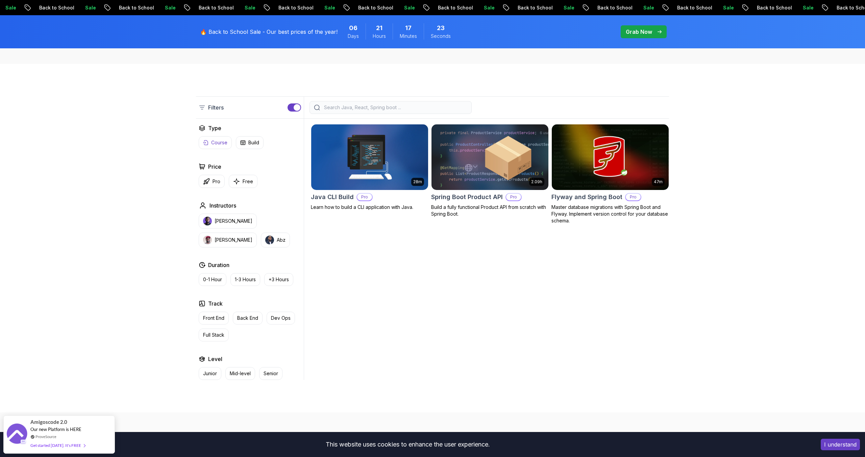
click at [223, 144] on p "Course" at bounding box center [219, 142] width 16 height 7
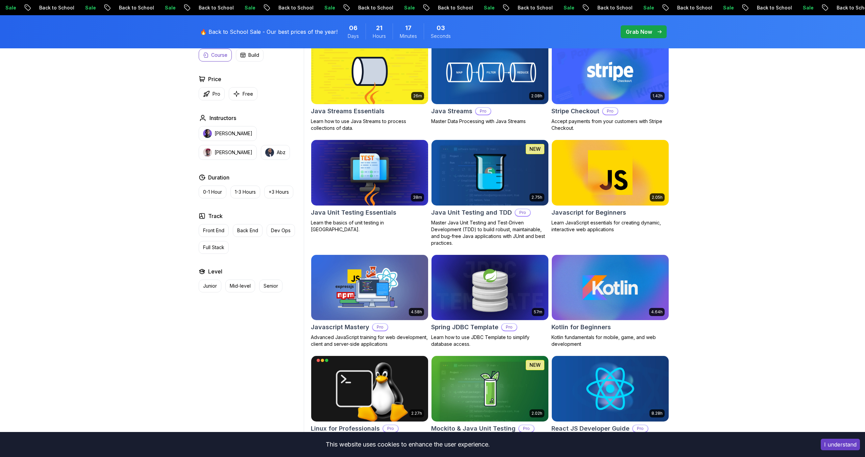
scroll to position [1074, 0]
click at [257, 145] on button "[PERSON_NAME]" at bounding box center [228, 152] width 58 height 15
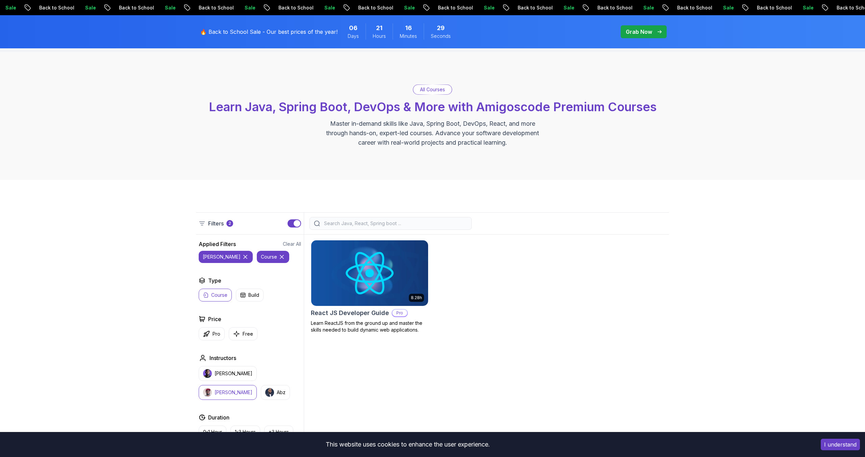
scroll to position [24, 0]
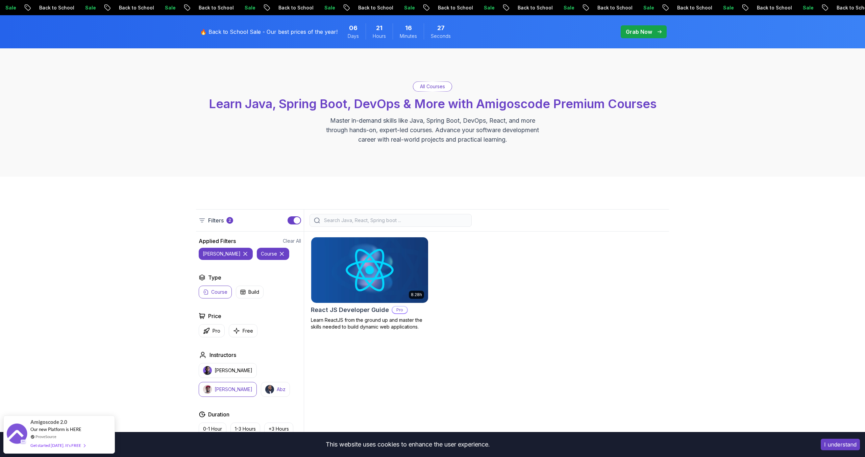
click at [277, 388] on p "Abz" at bounding box center [281, 389] width 9 height 7
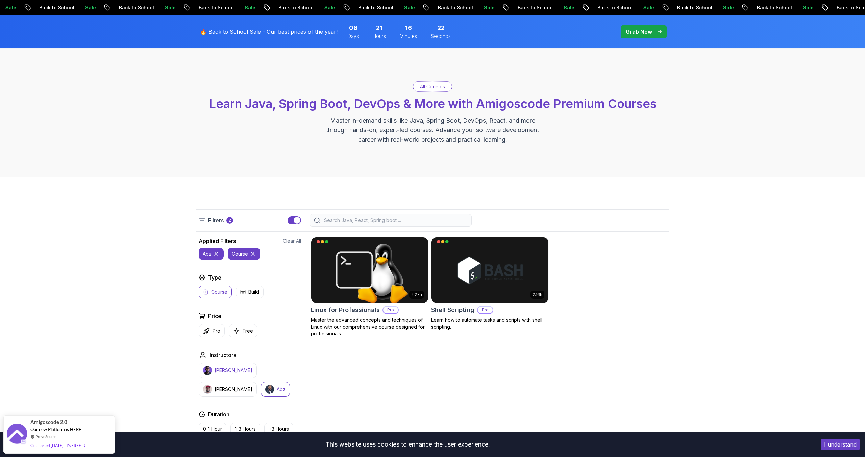
click at [239, 367] on p "[PERSON_NAME]" at bounding box center [234, 370] width 38 height 7
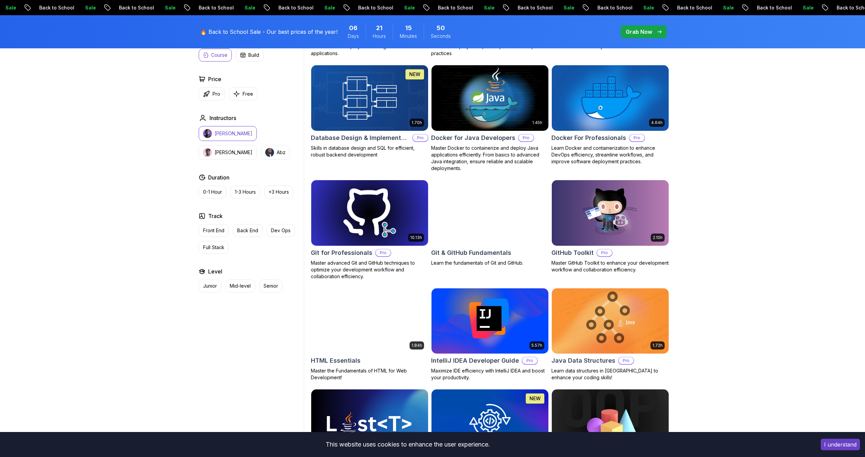
scroll to position [625, 0]
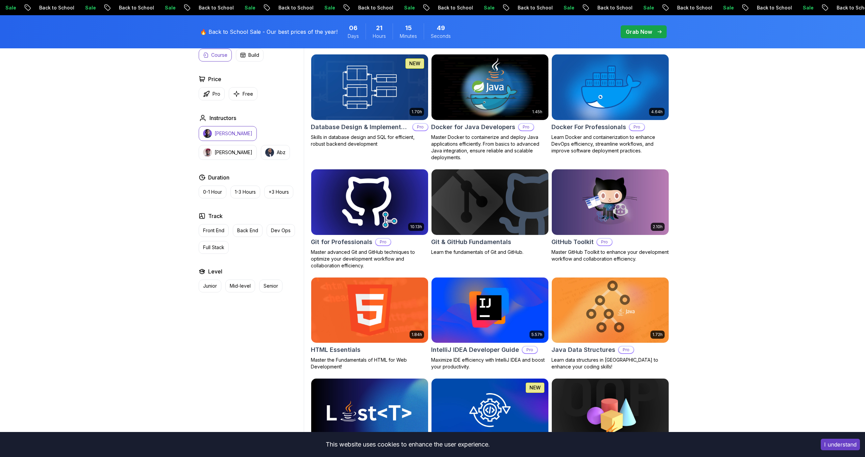
click at [343, 245] on h2 "Git for Professionals" at bounding box center [342, 241] width 62 height 9
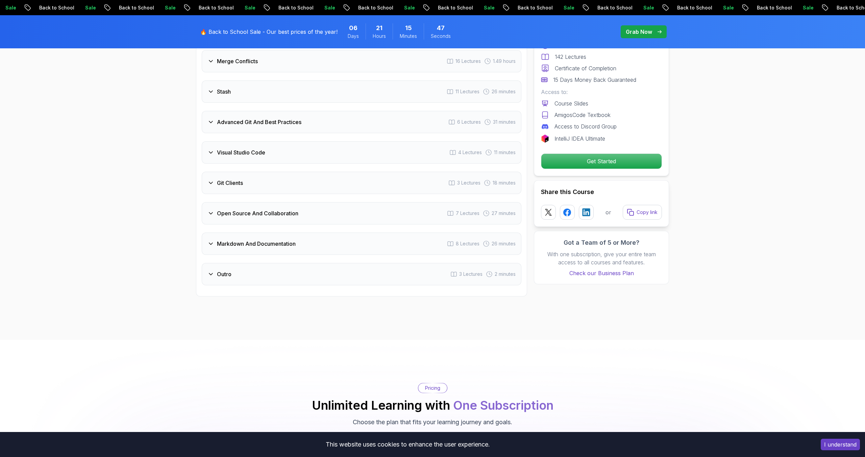
scroll to position [1528, 0]
